Goal: Information Seeking & Learning: Learn about a topic

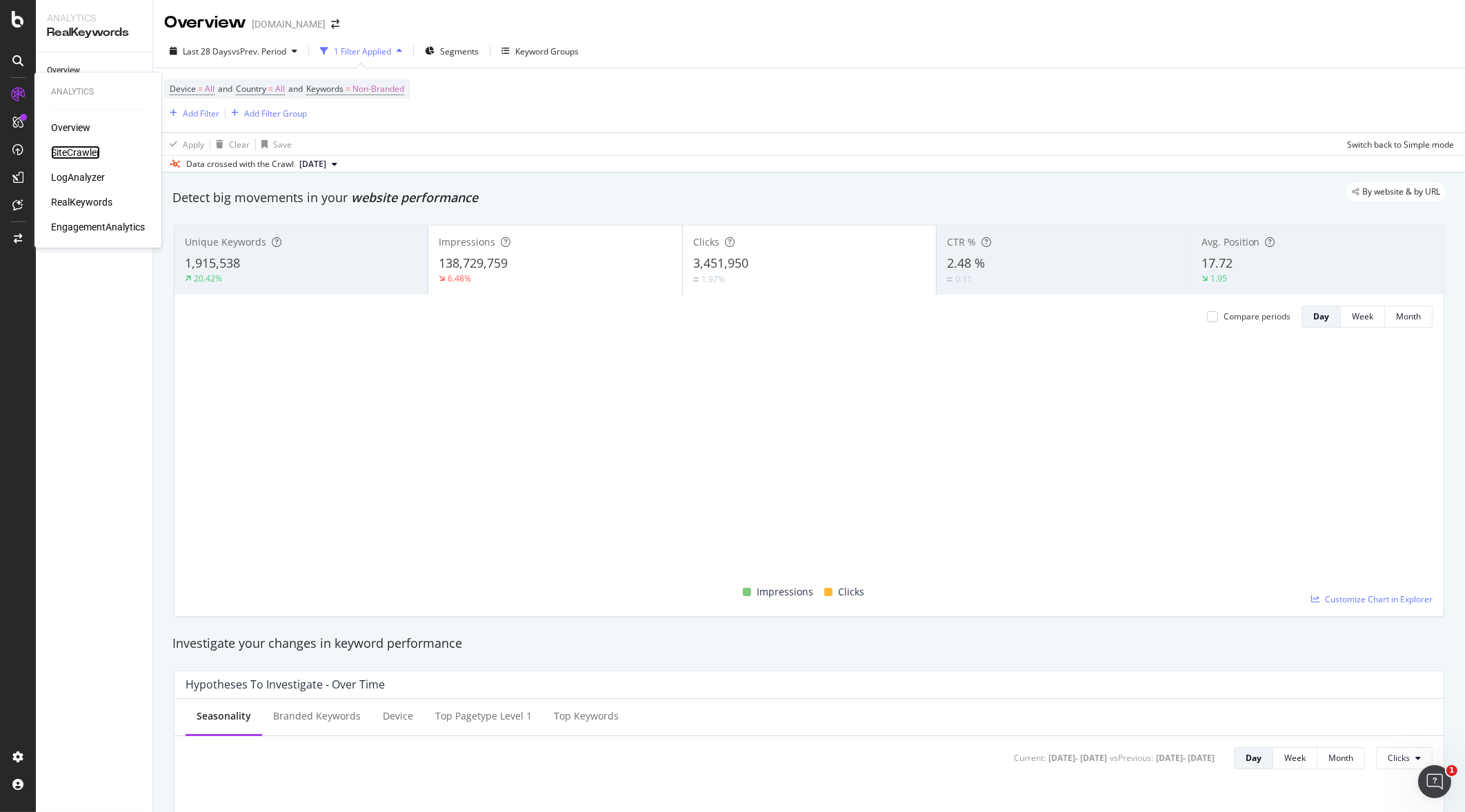
click at [62, 155] on div "SiteCrawler" at bounding box center [76, 152] width 49 height 14
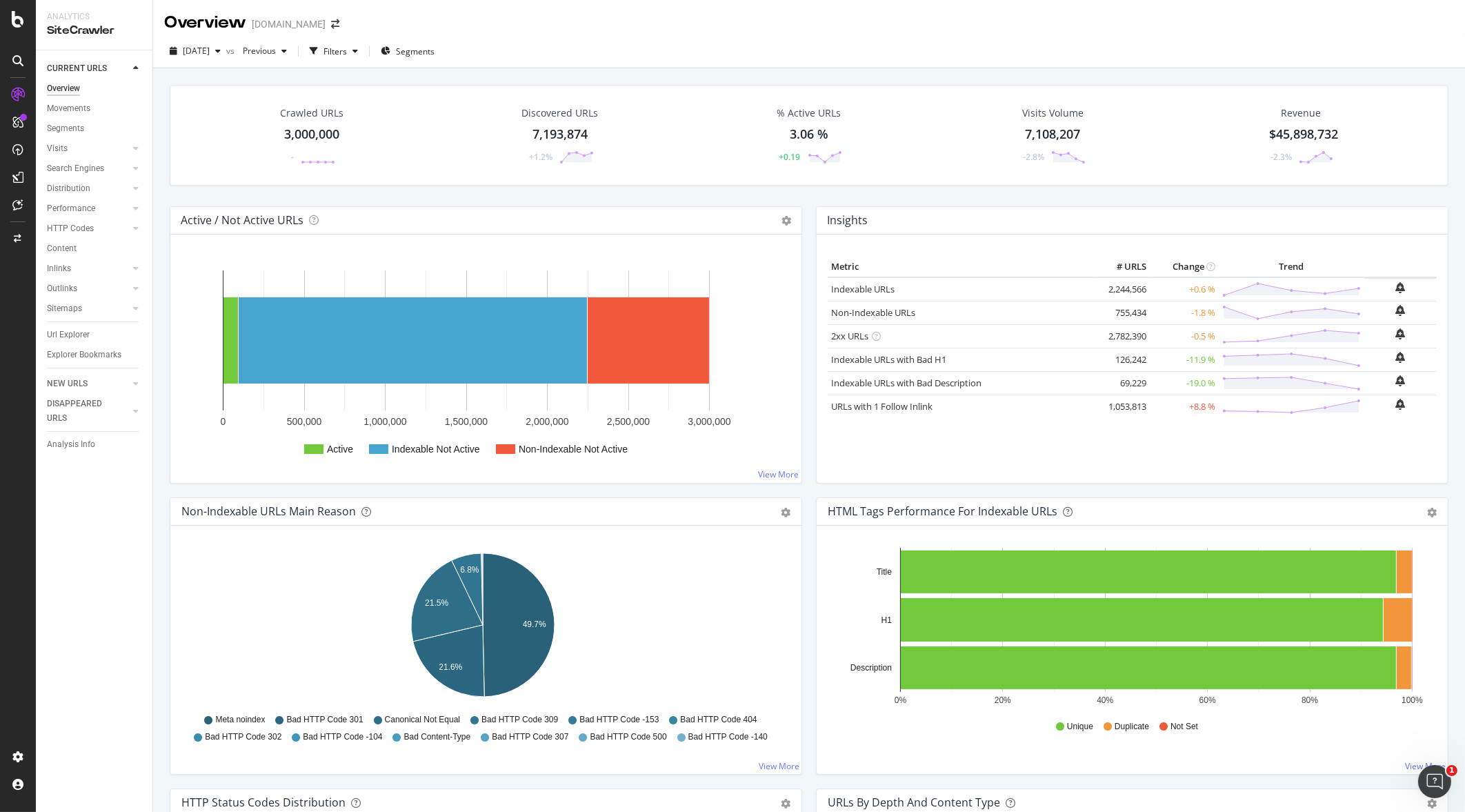
click at [296, 126] on div "3,000,000" at bounding box center [311, 134] width 55 height 18
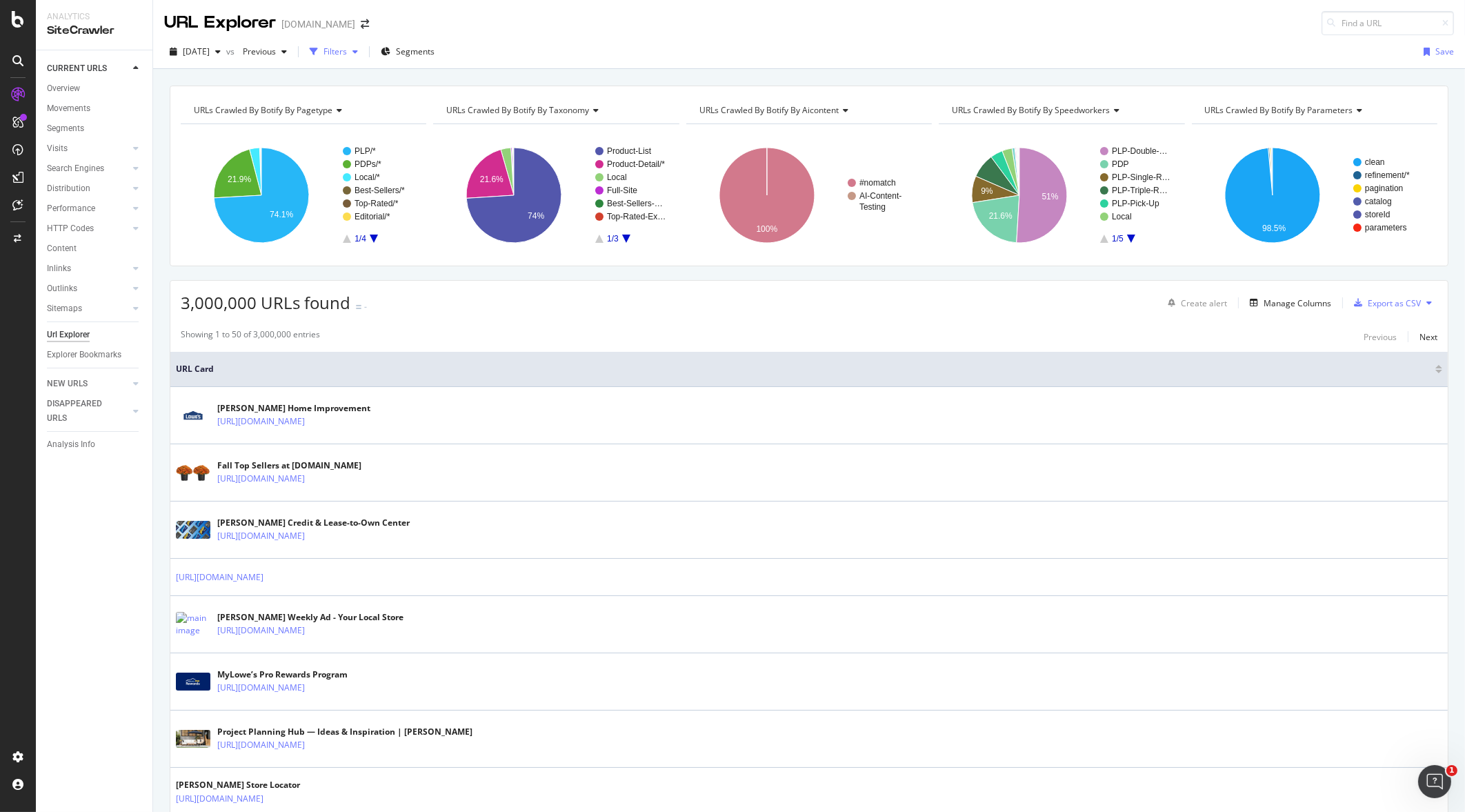
click at [347, 49] on div "Filters" at bounding box center [335, 51] width 23 height 12
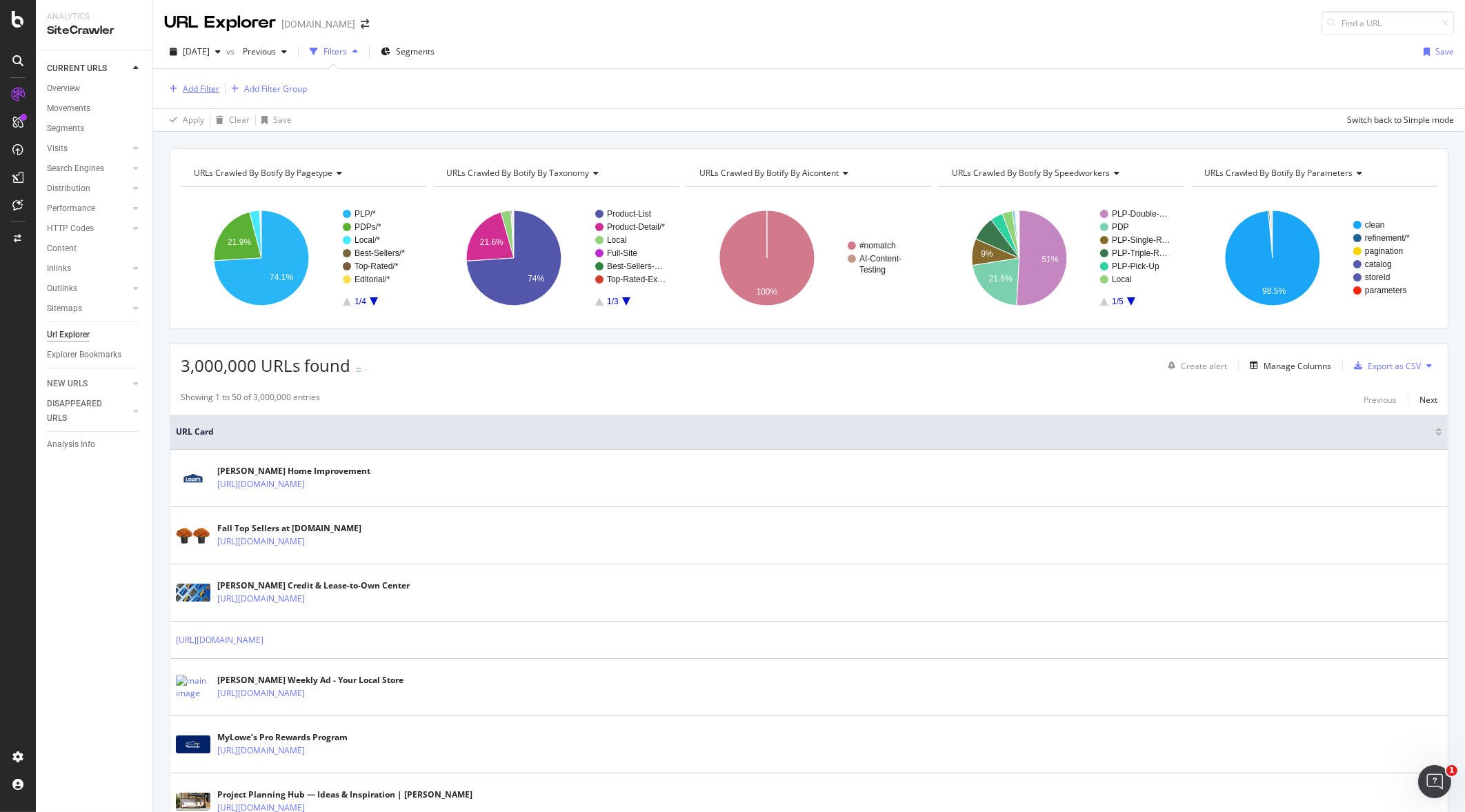
click at [206, 87] on div "Add Filter" at bounding box center [200, 89] width 36 height 12
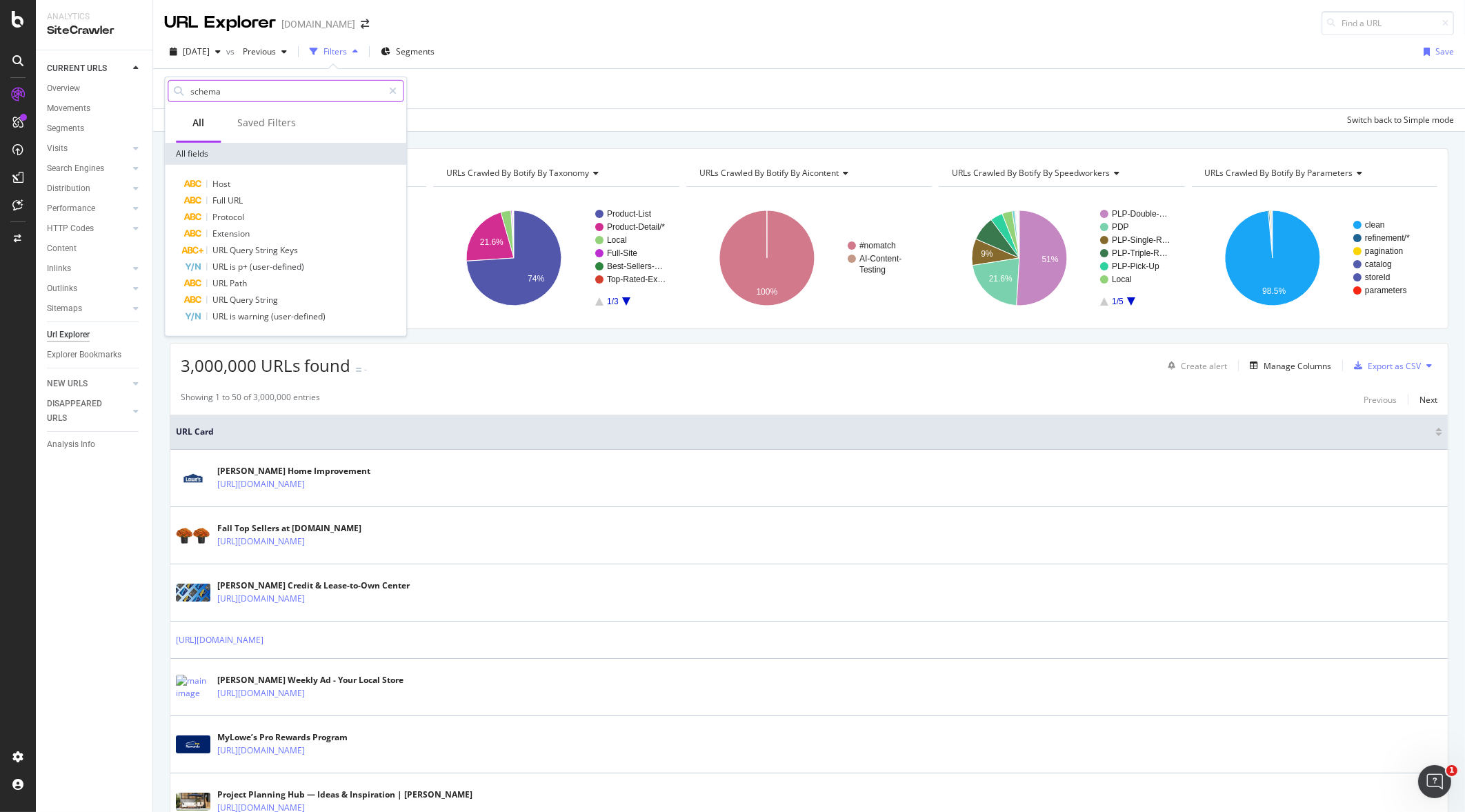
click at [234, 100] on input "schema" at bounding box center [286, 91] width 194 height 21
drag, startPoint x: 234, startPoint y: 100, endPoint x: 184, endPoint y: 86, distance: 51.9
click at [184, 86] on div "schema" at bounding box center [285, 91] width 236 height 22
type input "structured dat"
click at [224, 350] on span "Show 10 more" at bounding box center [204, 352] width 51 height 12
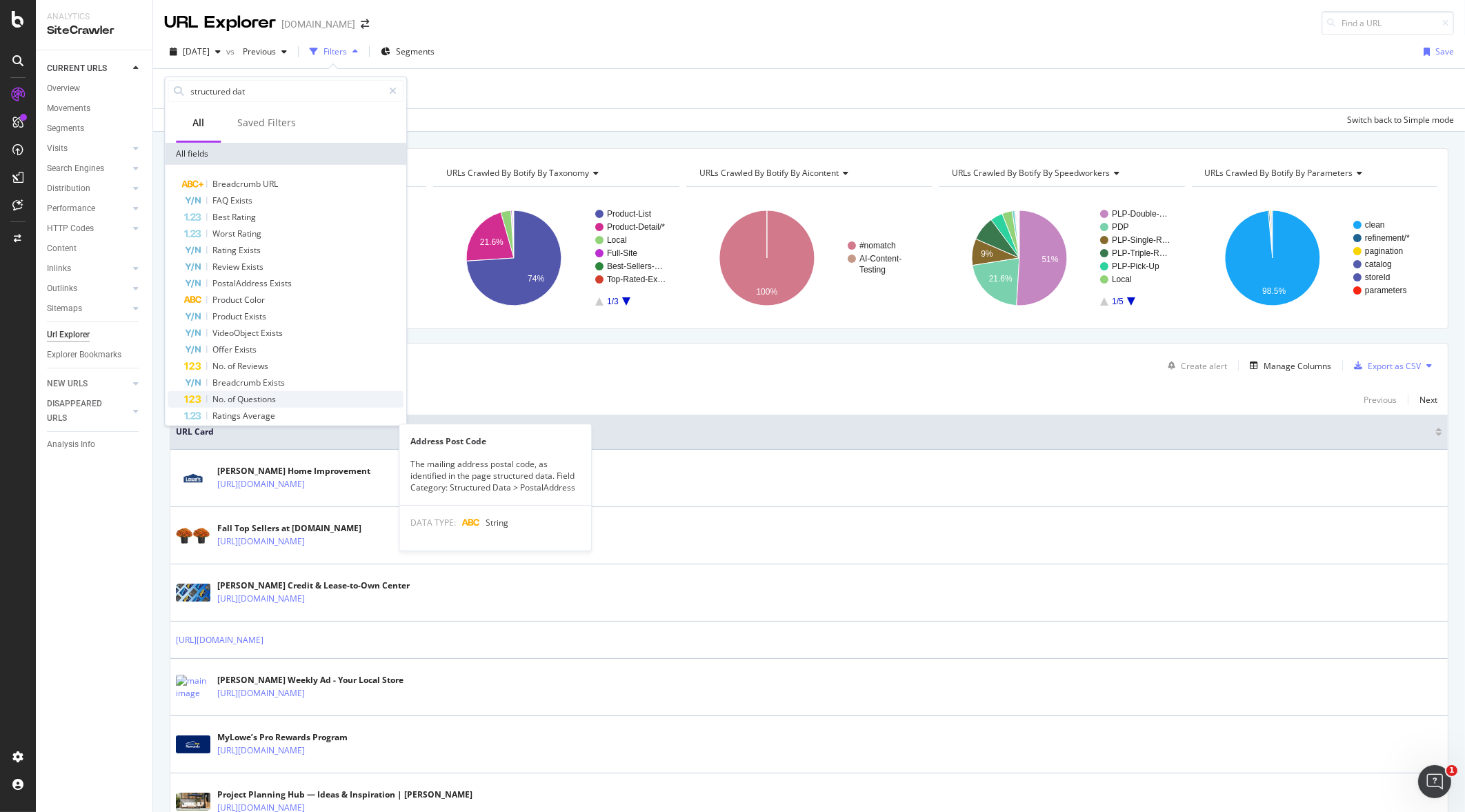
scroll to position [1, 0]
